Goal: Find contact information: Find contact information

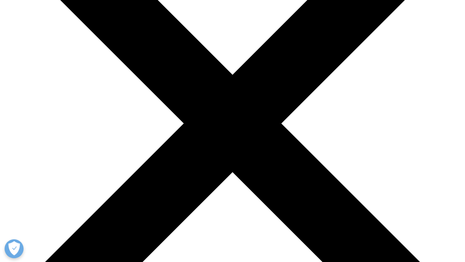
scroll to position [109, 0]
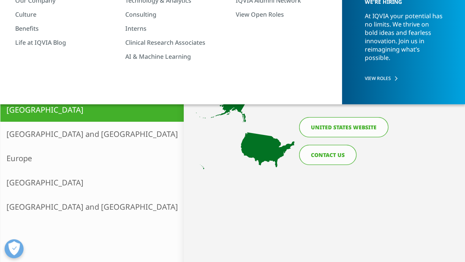
click at [331, 153] on link "CONTACT US" at bounding box center [327, 155] width 57 height 20
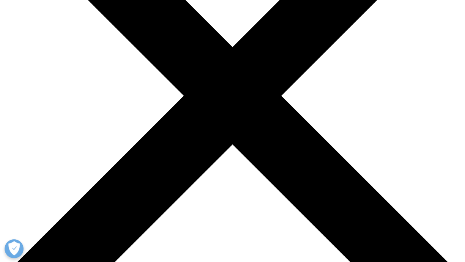
scroll to position [139, 0]
